Goal: Information Seeking & Learning: Learn about a topic

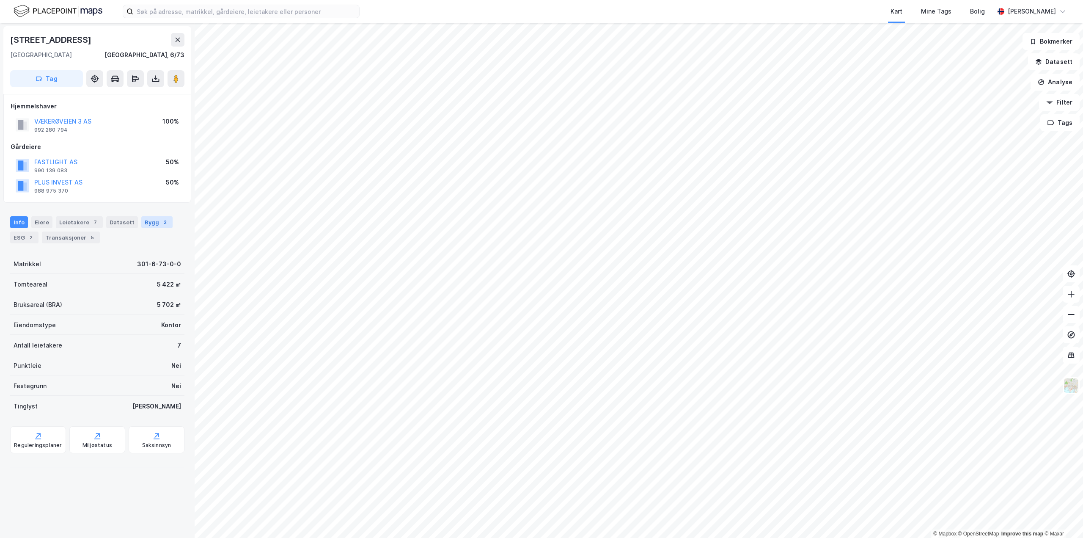
click at [161, 223] on div "2" at bounding box center [165, 222] width 8 height 8
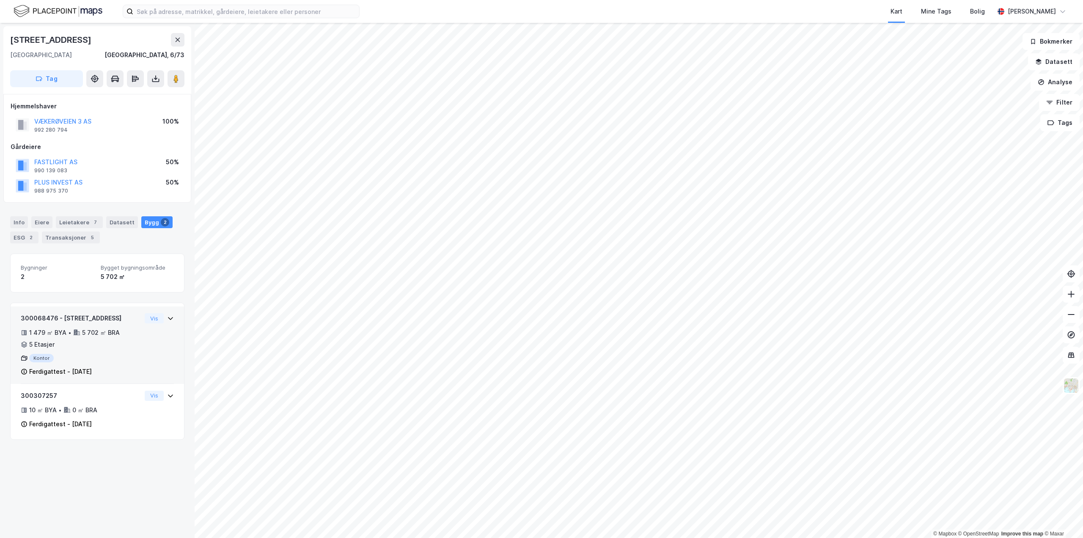
click at [146, 336] on div "300068476 - [STREET_ADDRESS] 1 479 ㎡ BYA • 5 702 ㎡ BRA • 5 Etasjer Kontor Ferdi…" at bounding box center [97, 348] width 153 height 71
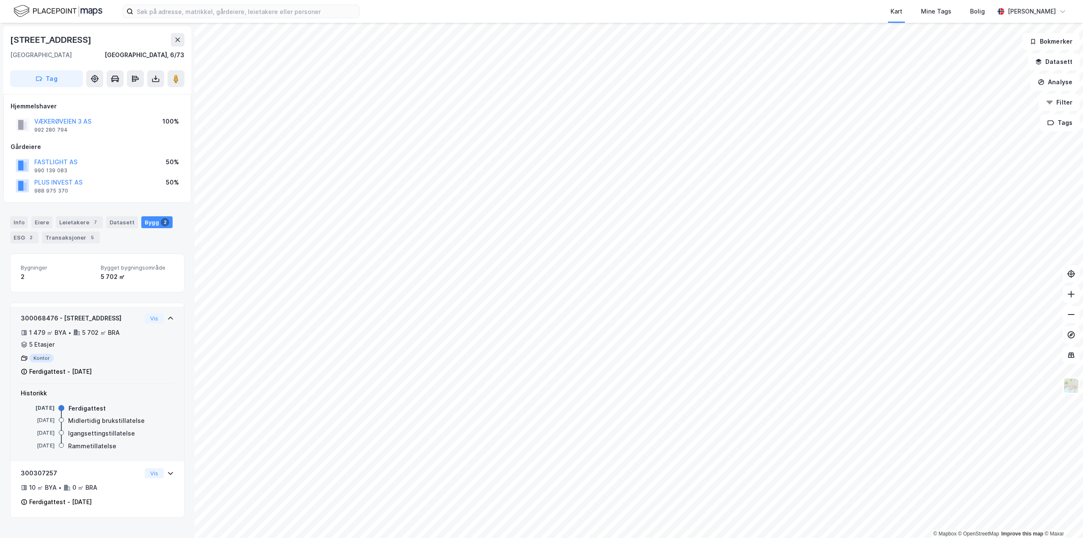
click at [41, 338] on div "1 479 ㎡ BYA • 5 702 ㎡ BRA • 5 Etasjer" at bounding box center [81, 339] width 121 height 22
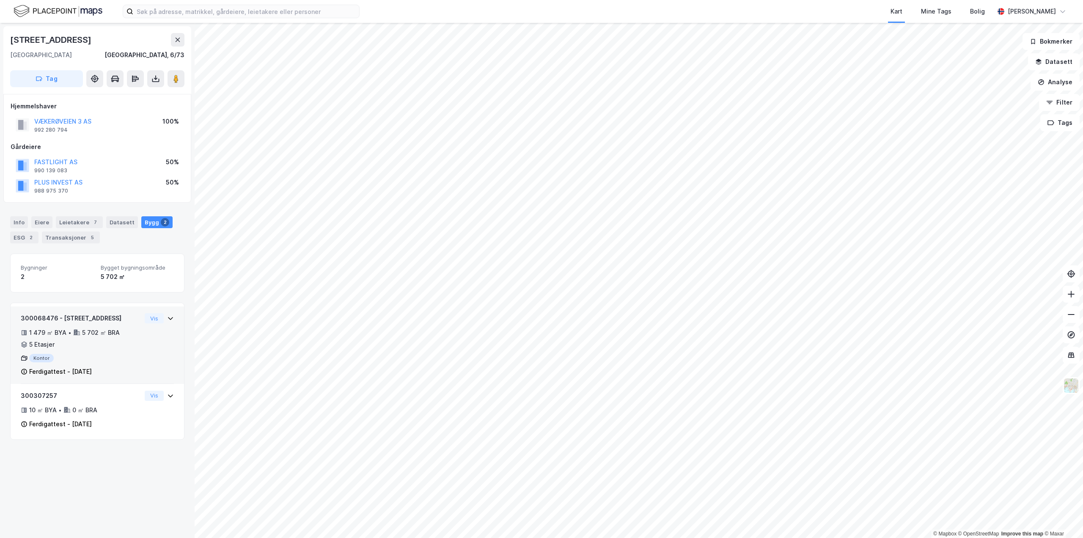
click at [41, 344] on div "5 Etasjer" at bounding box center [41, 344] width 25 height 10
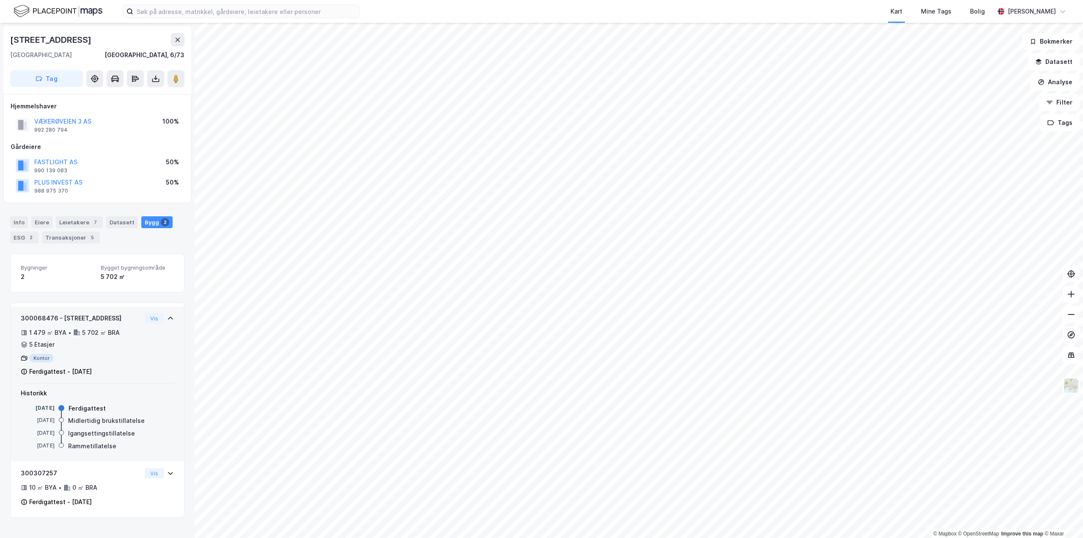
click at [125, 367] on div "Ferdigattest - [DATE]" at bounding box center [81, 371] width 121 height 10
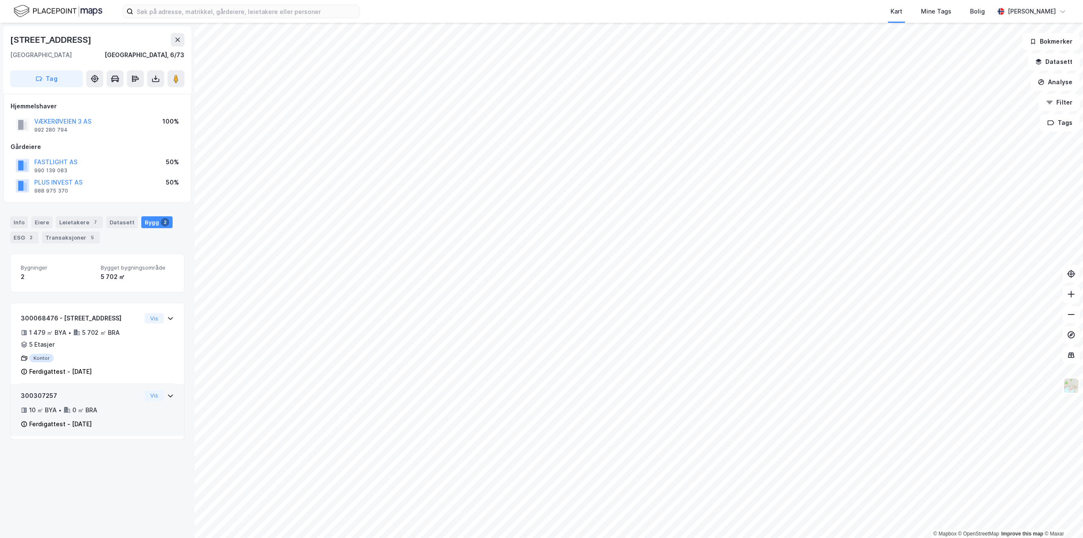
click at [149, 435] on div "300307257 10 ㎡ BYA • 0 ㎡ BRA Ferdigattest - [DATE] Vis" at bounding box center [97, 414] width 153 height 46
click at [146, 416] on div "300307257 10 ㎡ BYA • 0 ㎡ BRA Ferdigattest - [DATE] Vis" at bounding box center [97, 414] width 153 height 46
click at [135, 357] on div "Kontor" at bounding box center [81, 358] width 121 height 8
